Goal: Transaction & Acquisition: Purchase product/service

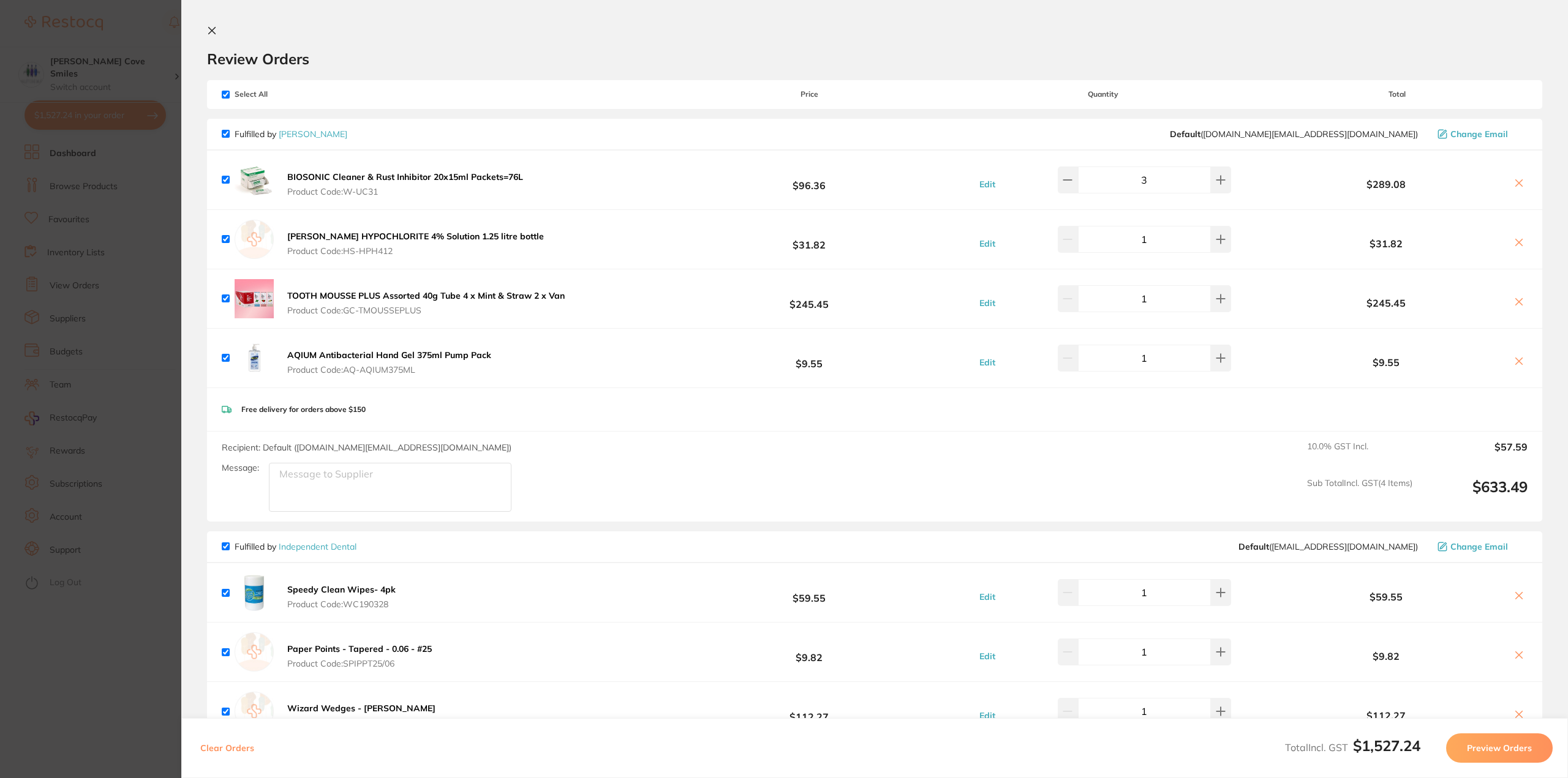
click at [108, 188] on section "Update RRP Set your pre negotiated price for this item. Item Agreed RRP (excl. …" at bounding box center [784, 389] width 1568 height 778
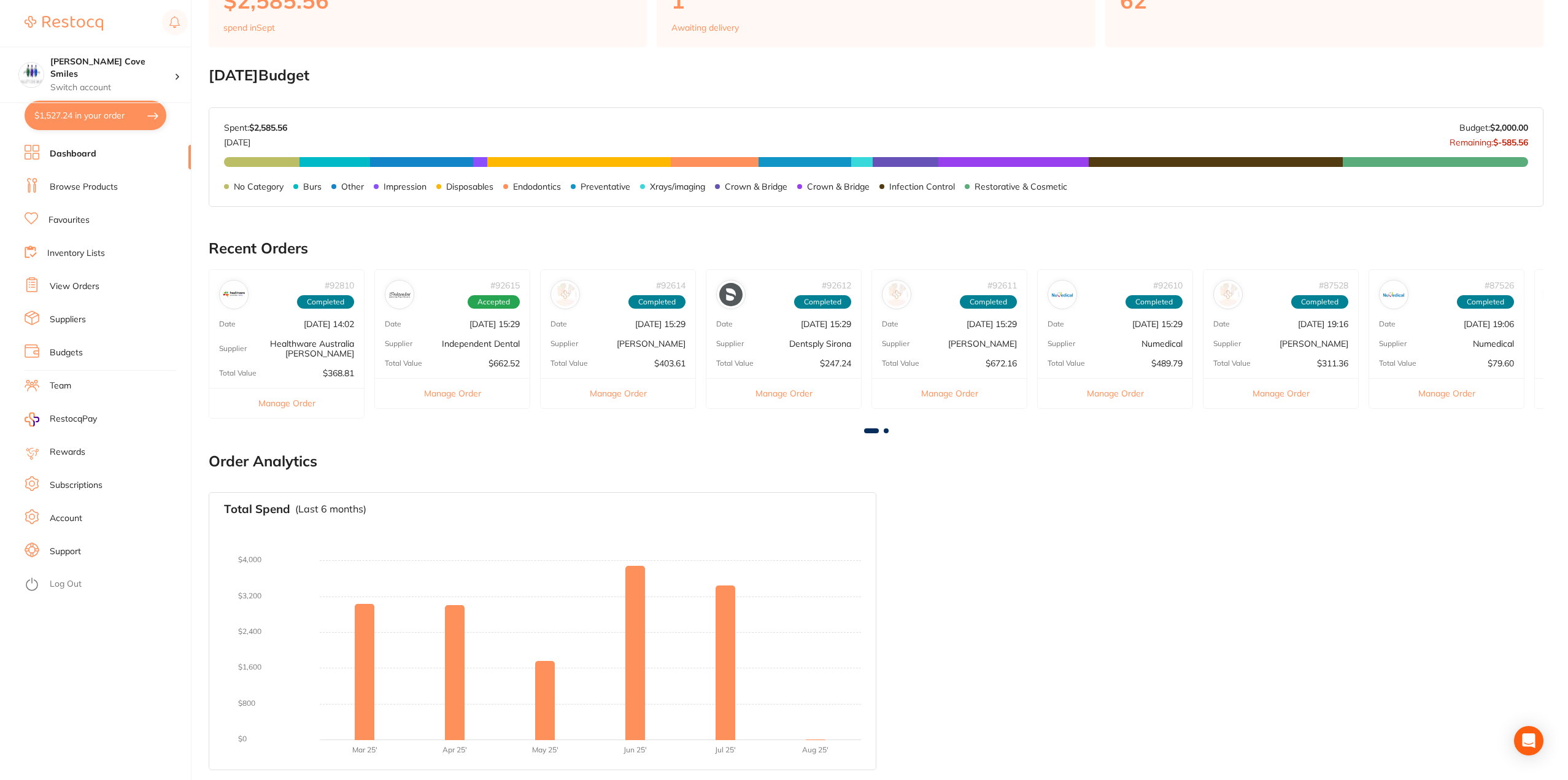
click at [99, 186] on link "Browse Products" at bounding box center [84, 188] width 68 height 13
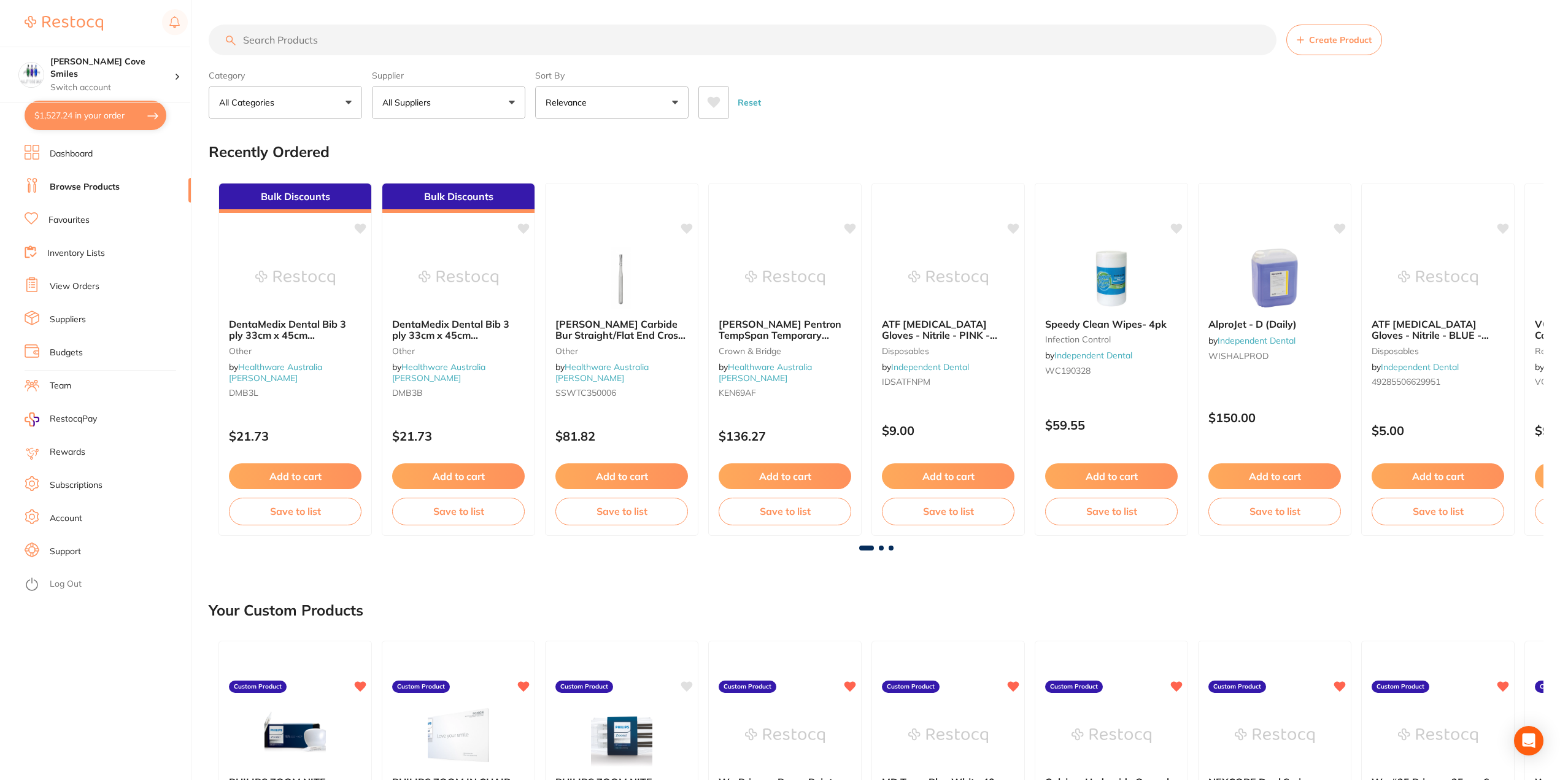
click at [365, 40] on input "search" at bounding box center [742, 40] width 1068 height 31
click at [458, 96] on button "All Suppliers" at bounding box center [448, 102] width 154 height 33
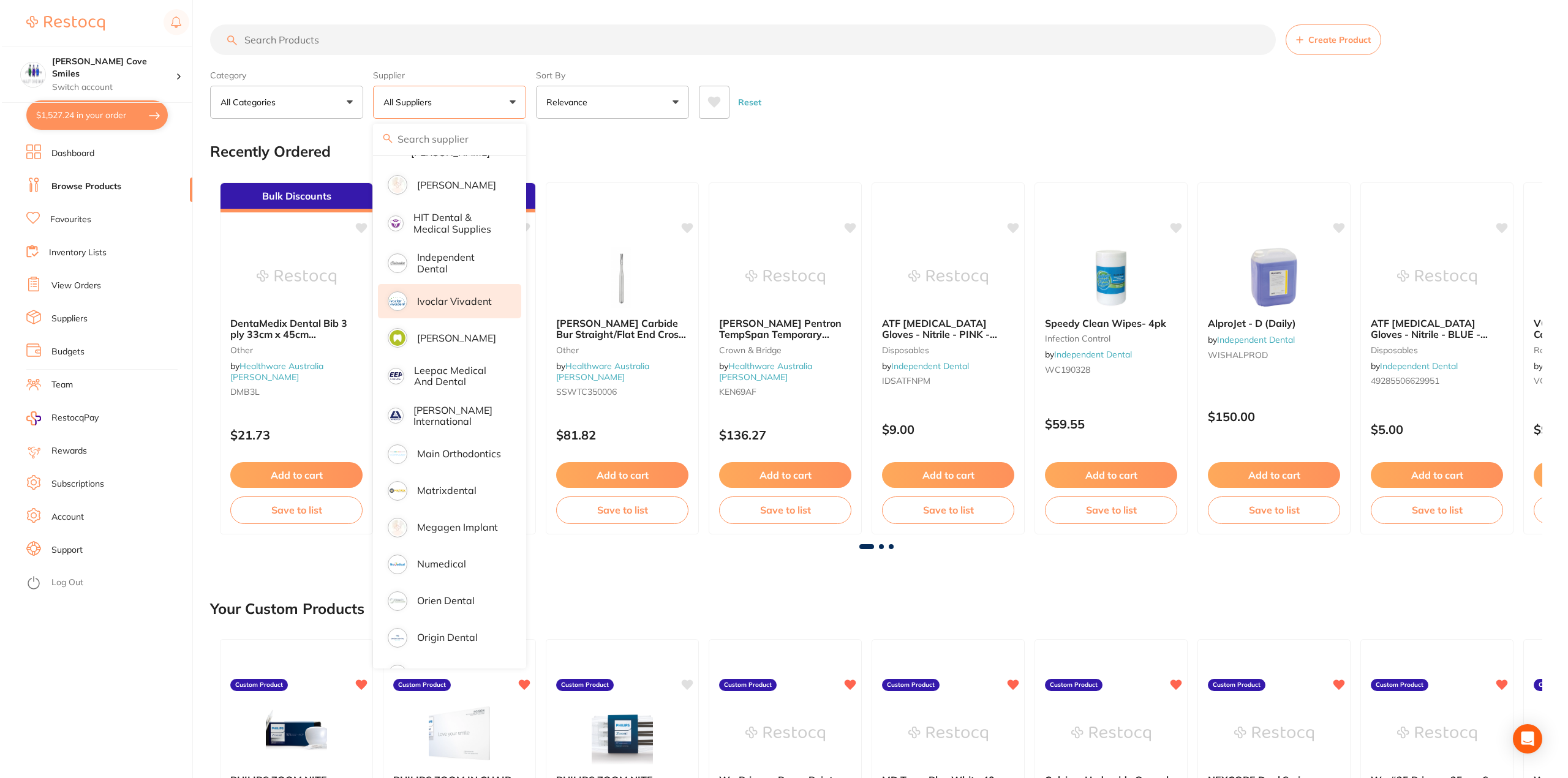
scroll to position [1038, 0]
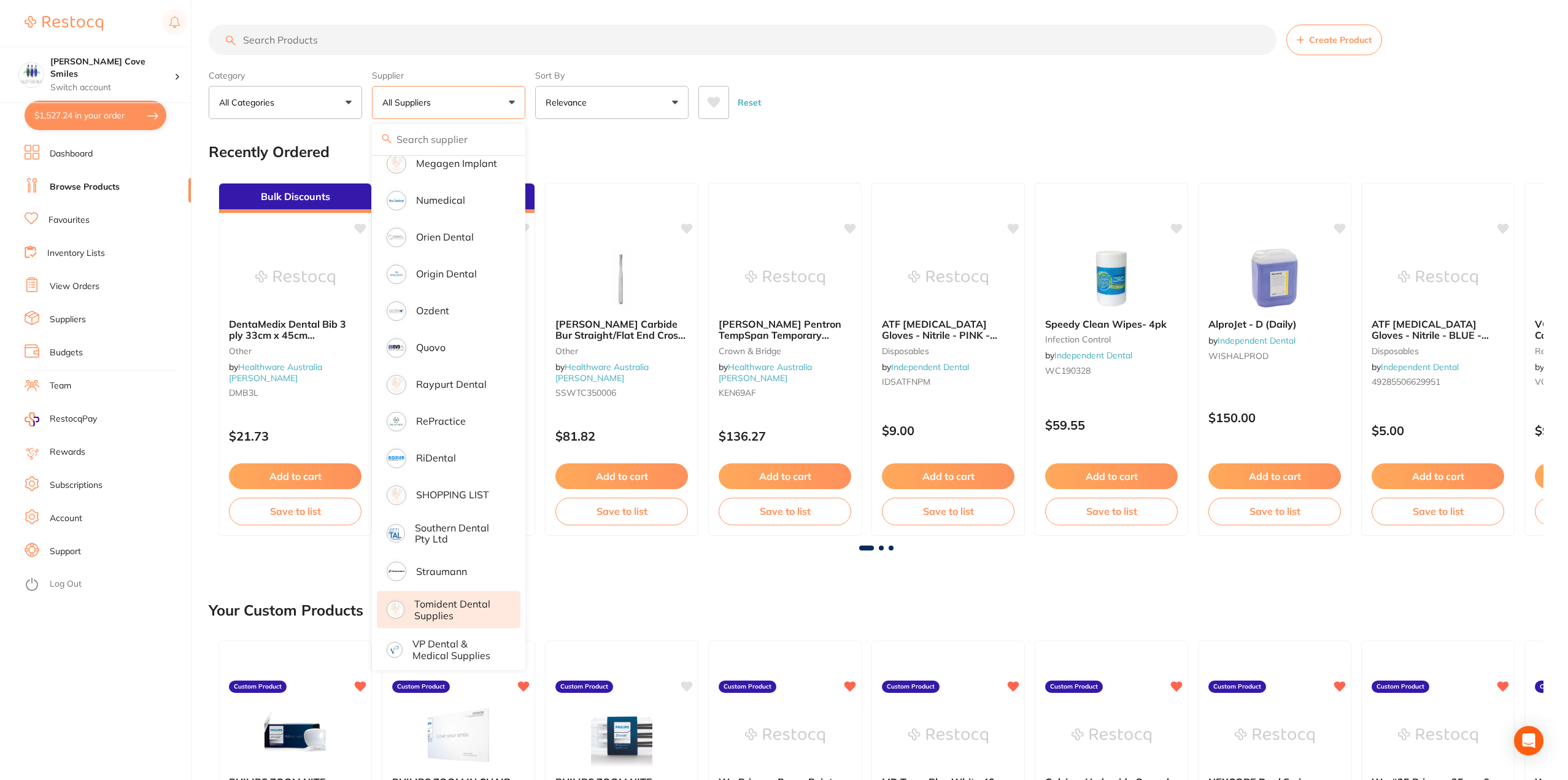
click at [447, 607] on p "Tomident Dental Supplies" at bounding box center [458, 609] width 89 height 22
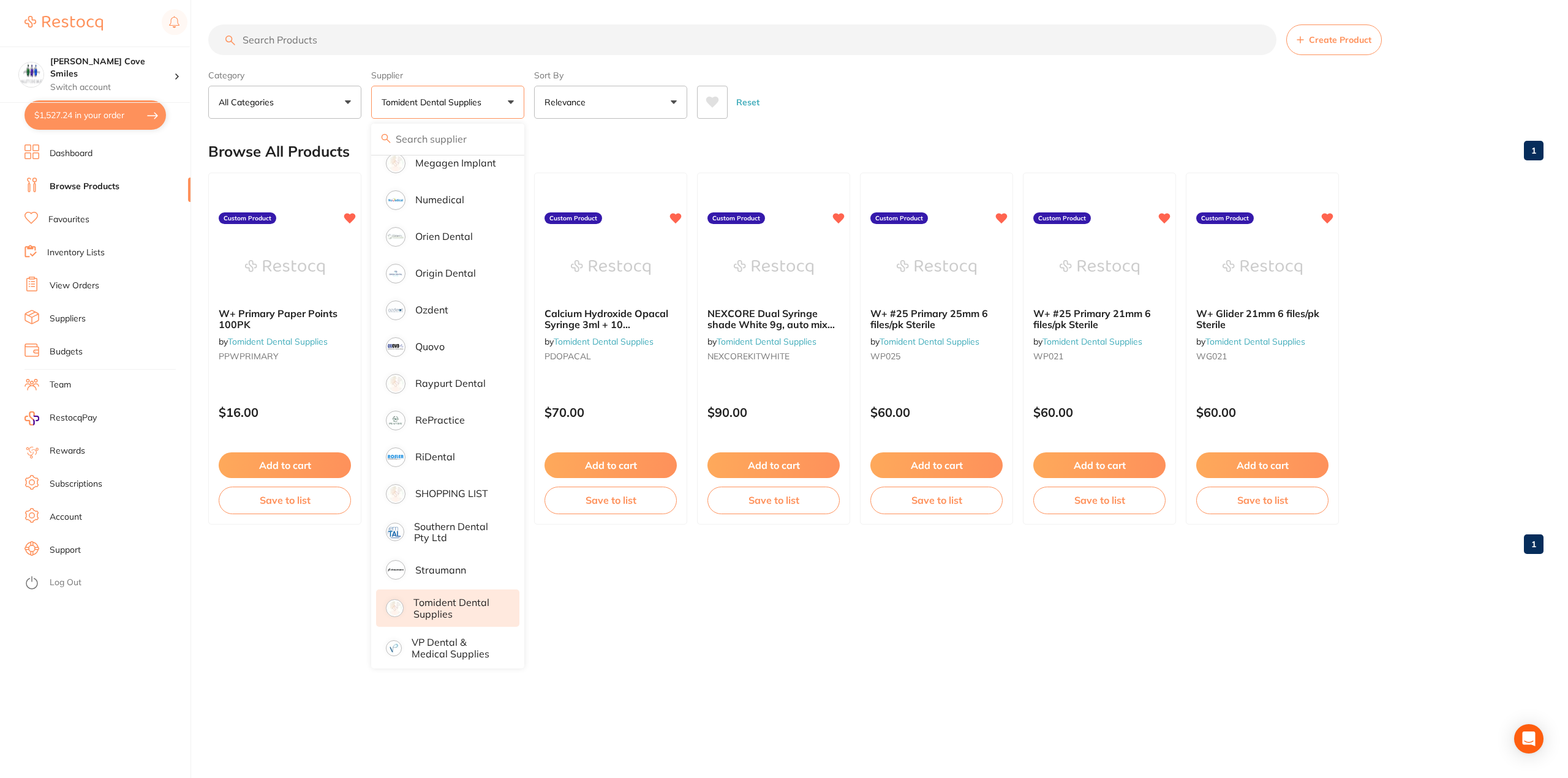
click at [115, 115] on button "$1,527.24 in your order" at bounding box center [95, 115] width 142 height 30
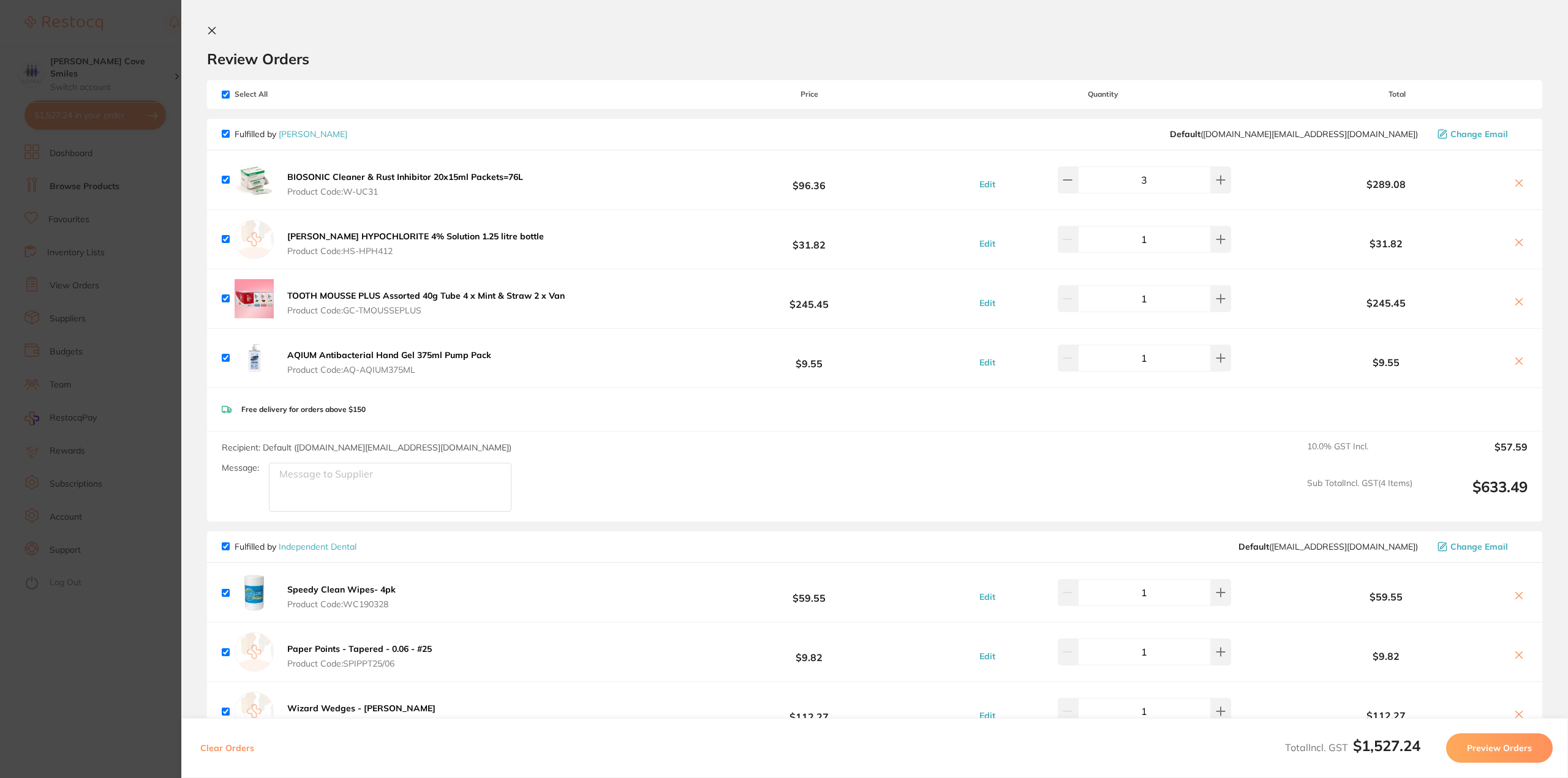
click at [213, 29] on icon at bounding box center [212, 31] width 7 height 7
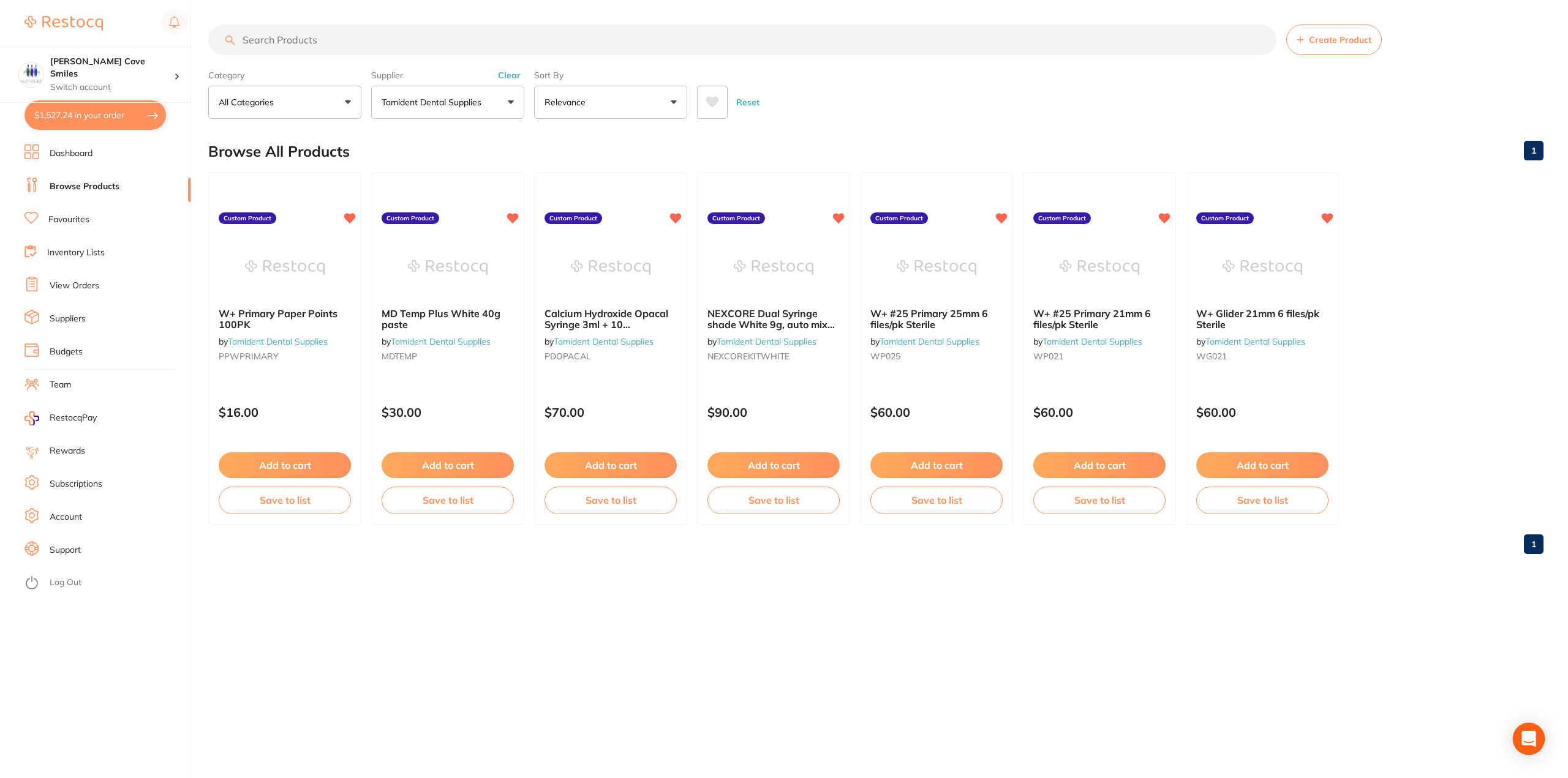
click at [1531, 739] on icon "Open Intercom Messenger" at bounding box center [1529, 739] width 14 height 16
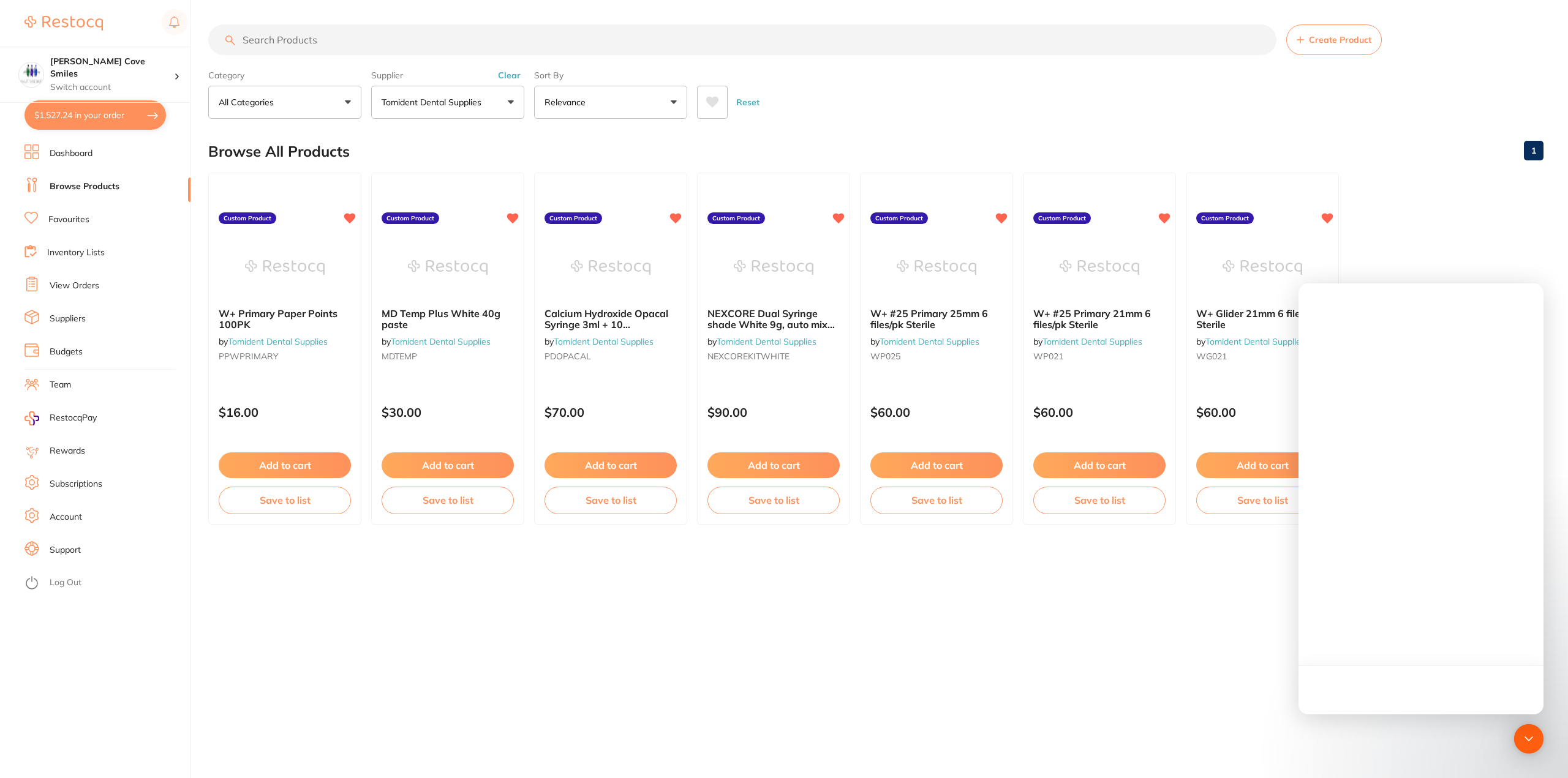
scroll to position [0, 0]
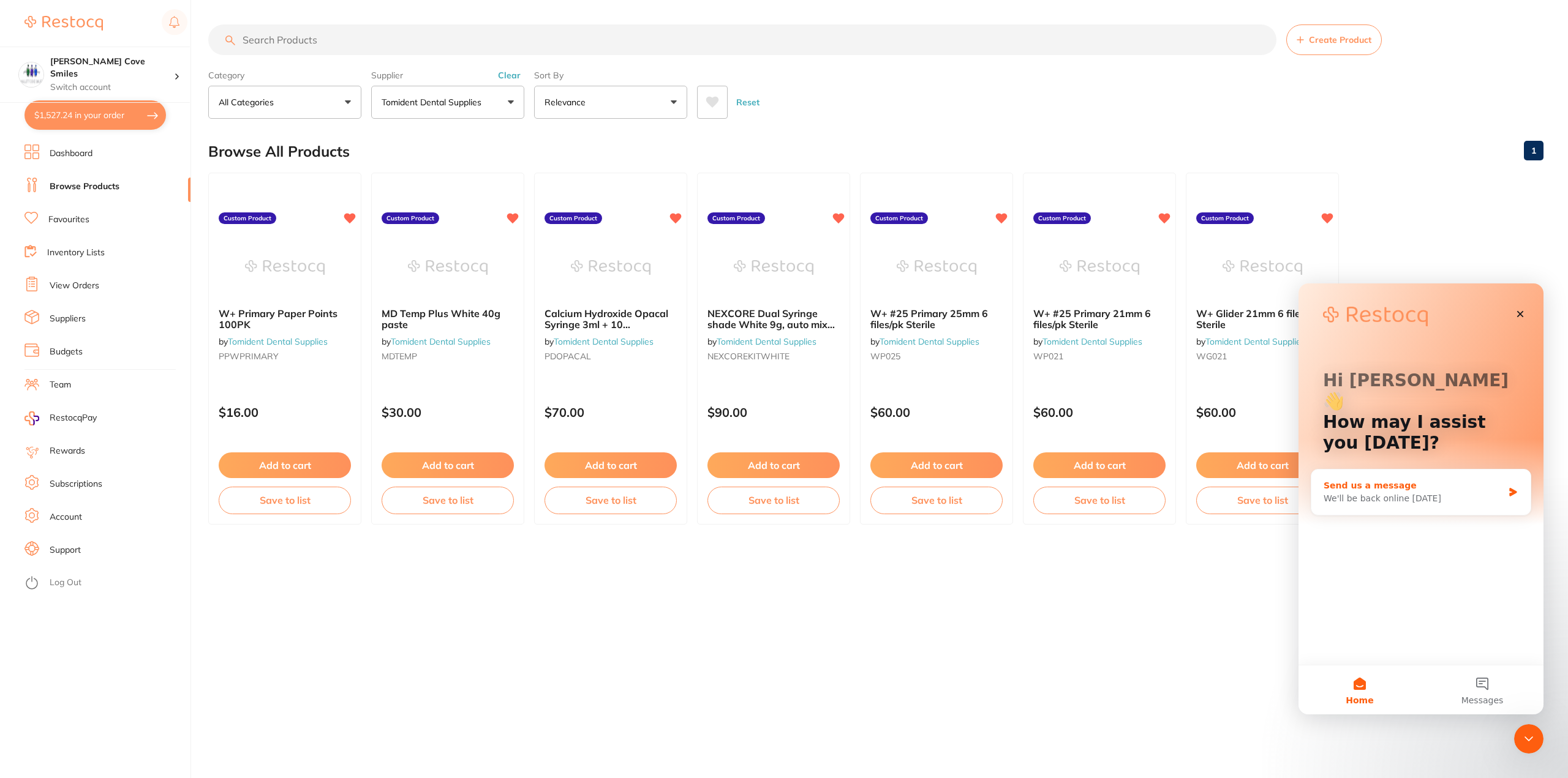
click at [1445, 492] on div "We'll be back online [DATE]" at bounding box center [1413, 498] width 179 height 13
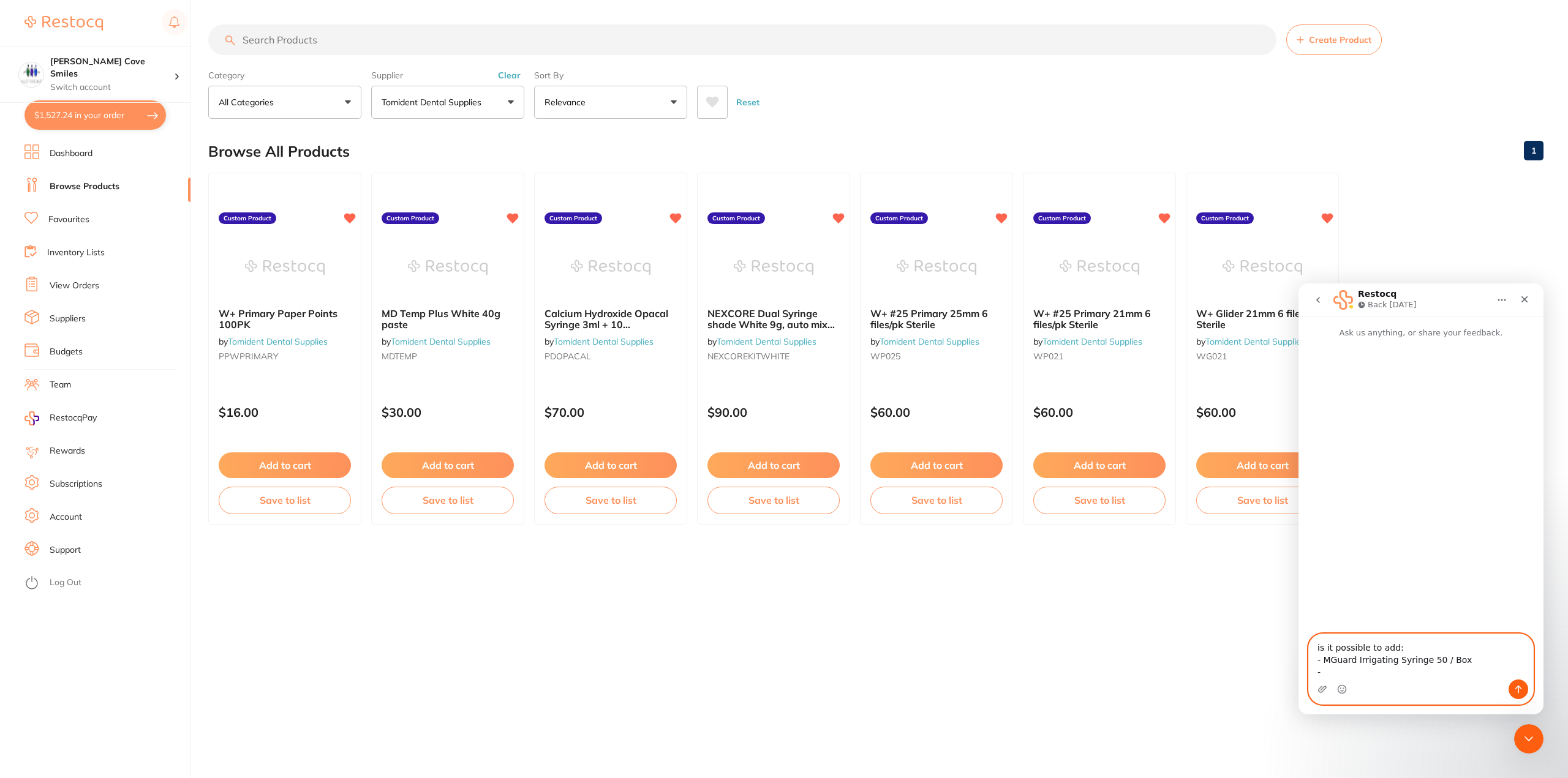
click at [1304, 661] on div "is it possible to add: - MGuard Irrigating Syringe 50 / Box - is it possible to…" at bounding box center [1420, 669] width 245 height 71
drag, startPoint x: 1327, startPoint y: 670, endPoint x: 1302, endPoint y: 670, distance: 25.0
click at [1302, 670] on div "is it possible to add MGuard Irrigating Syringe 50 / Box - is it possible to ad…" at bounding box center [1420, 669] width 245 height 71
type textarea "is it possible to add MGuard Irrigating Syringe 50 / Box from tomident to our c…"
click at [1514, 691] on icon "Send a message…" at bounding box center [1518, 689] width 10 height 10
